Goal: Information Seeking & Learning: Learn about a topic

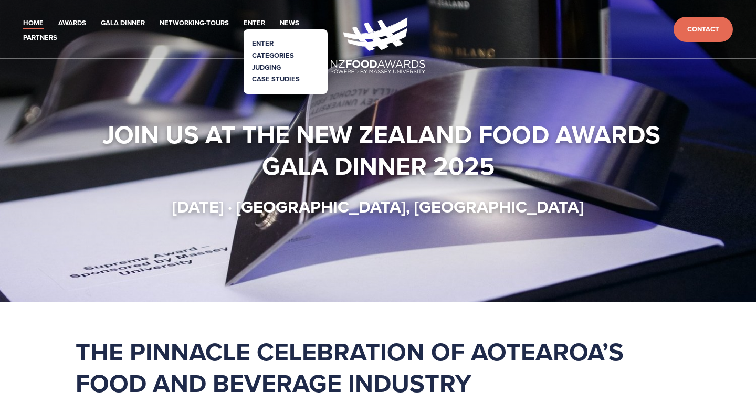
click at [265, 56] on link "Categories" at bounding box center [273, 55] width 42 height 10
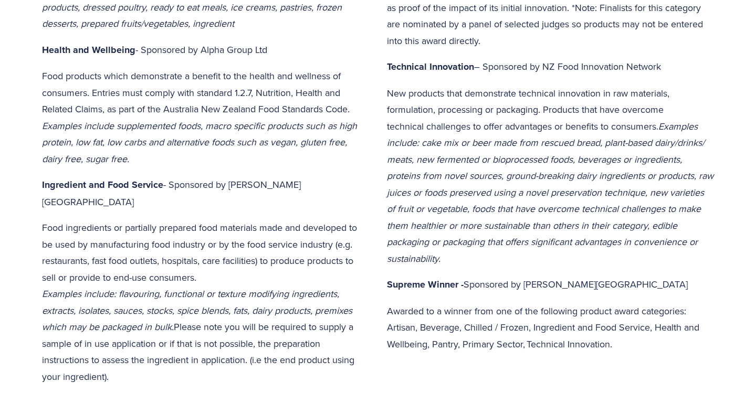
scroll to position [709, 0]
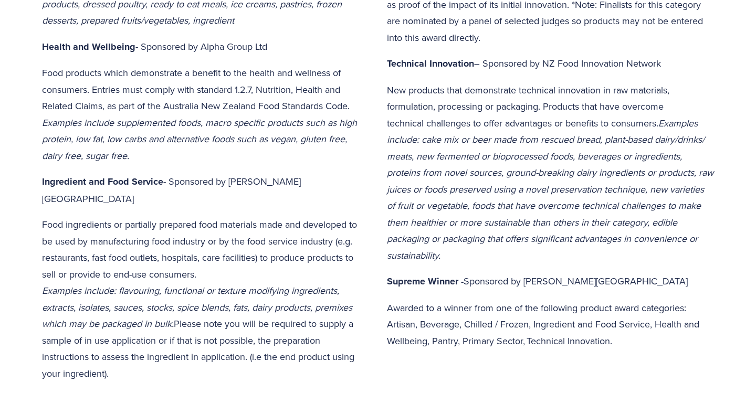
drag, startPoint x: 210, startPoint y: 248, endPoint x: 37, endPoint y: 202, distance: 179.0
click at [37, 202] on div "Product Awards Artisan – Sponsored by Cuisine For producers with a philosophy w…" at bounding box center [205, 19] width 345 height 743
copy p "Food ingredients or partially prepared food materials made and developed to be …"
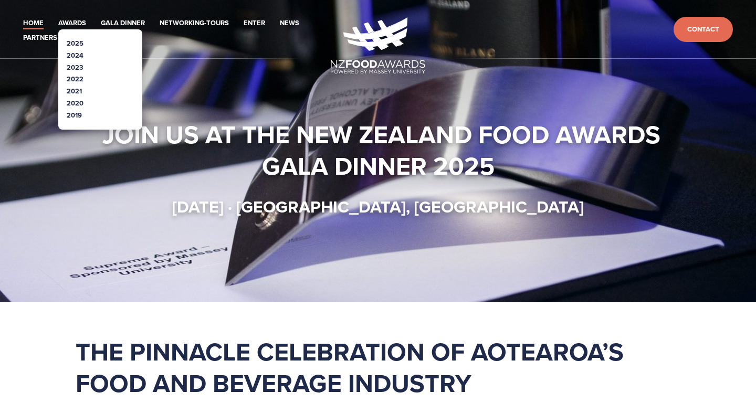
click at [74, 53] on link "2024" at bounding box center [75, 55] width 17 height 10
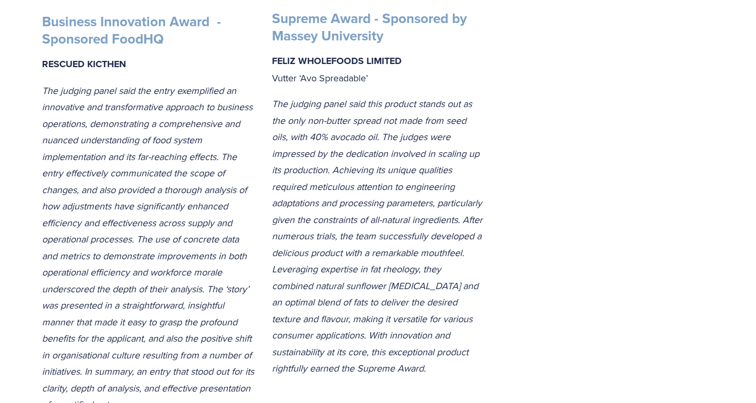
scroll to position [2110, 0]
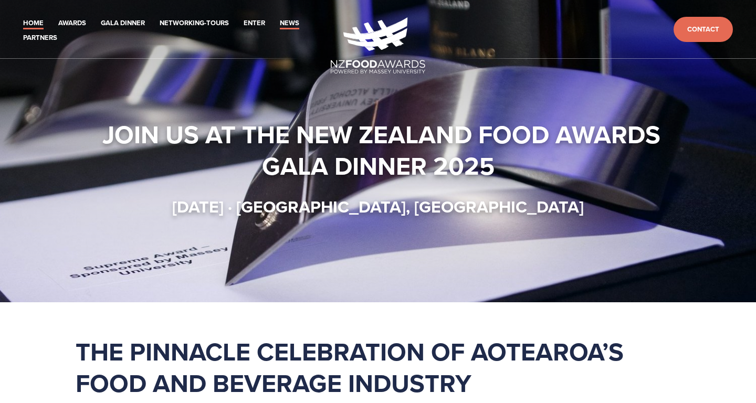
click at [292, 24] on link "News" at bounding box center [289, 23] width 19 height 12
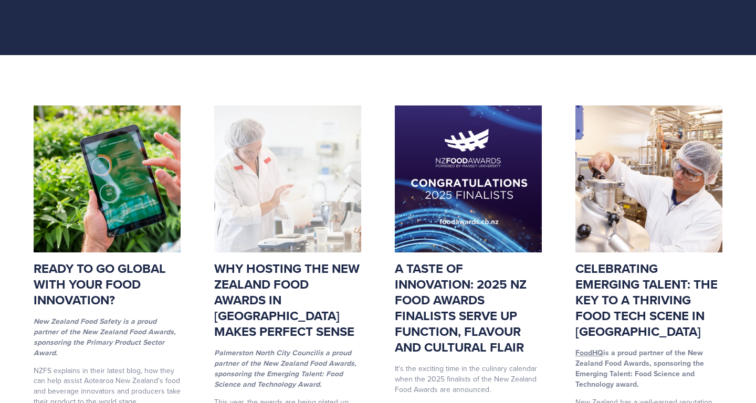
scroll to position [88, 0]
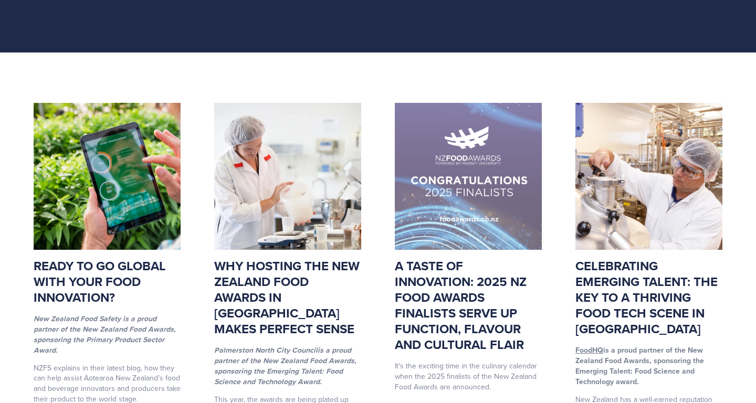
click at [465, 182] on img at bounding box center [468, 176] width 147 height 147
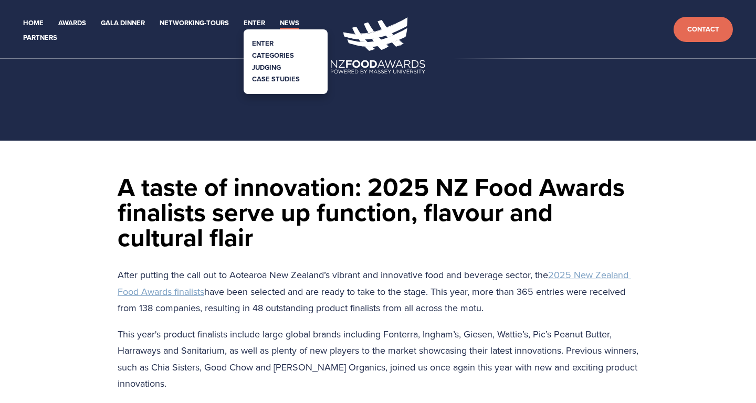
click at [274, 56] on link "Categories" at bounding box center [273, 55] width 42 height 10
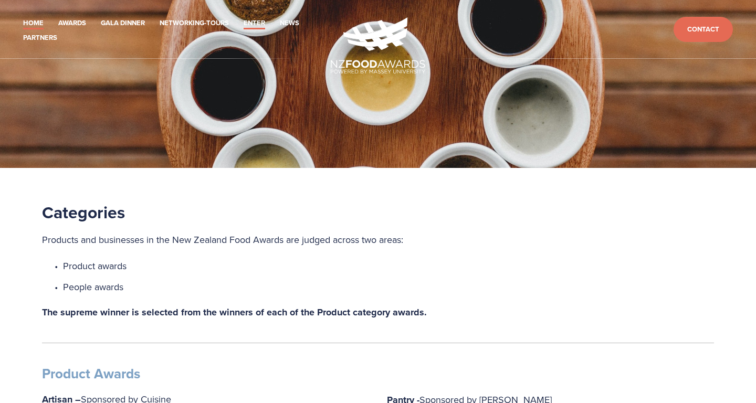
click at [29, 22] on link "Home" at bounding box center [33, 23] width 20 height 12
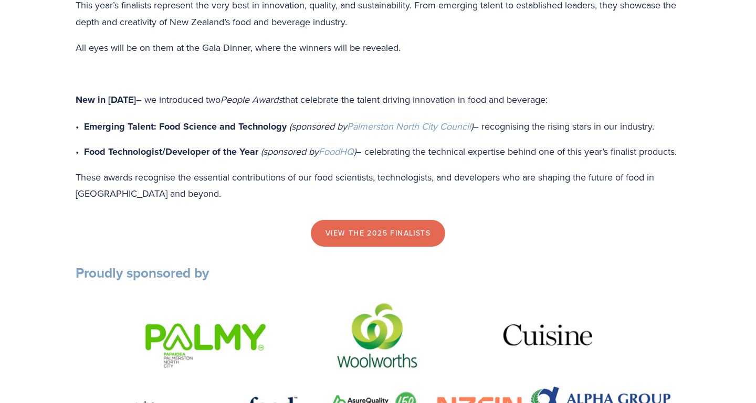
scroll to position [1065, 0]
